Goal: Task Accomplishment & Management: Manage account settings

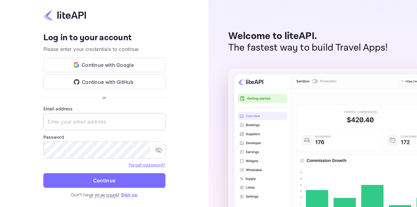
click at [84, 123] on input "text" at bounding box center [104, 121] width 122 height 17
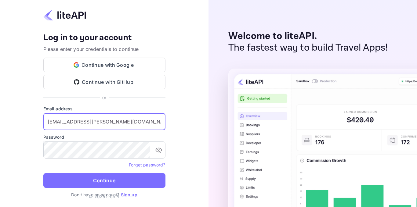
type input "zafer.tepe@tulpars.com.tr"
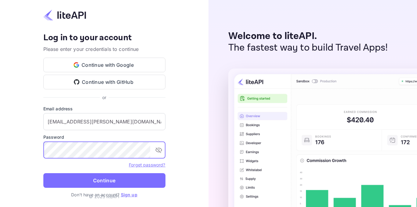
click at [43, 174] on button "Continue" at bounding box center [104, 181] width 122 height 15
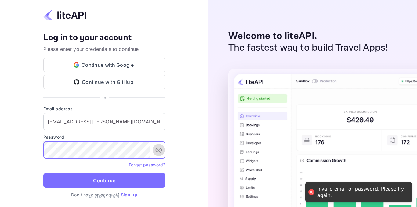
click at [161, 152] on icon "toggle password visibility" at bounding box center [158, 150] width 7 height 7
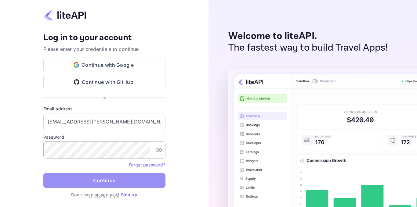
click at [75, 180] on button "Continue" at bounding box center [104, 181] width 122 height 15
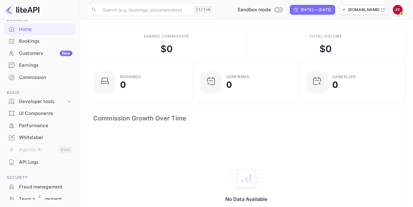
scroll to position [26, 0]
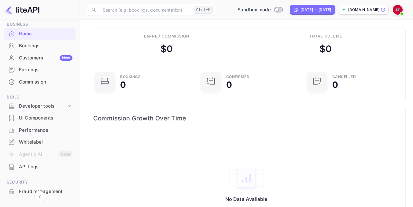
click at [354, 13] on div "[DOMAIN_NAME]" at bounding box center [364, 10] width 50 height 10
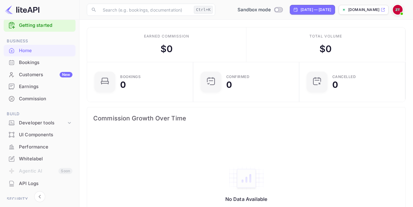
scroll to position [0, 0]
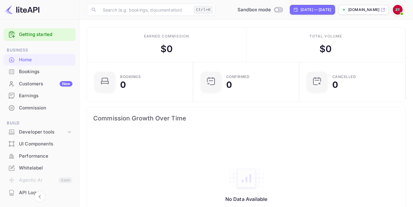
click at [31, 167] on div "Whitelabel" at bounding box center [45, 168] width 53 height 7
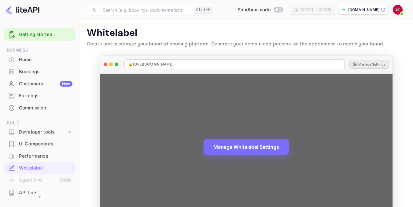
click at [366, 66] on button "Manage Settings" at bounding box center [368, 64] width 39 height 9
